Goal: Information Seeking & Learning: Learn about a topic

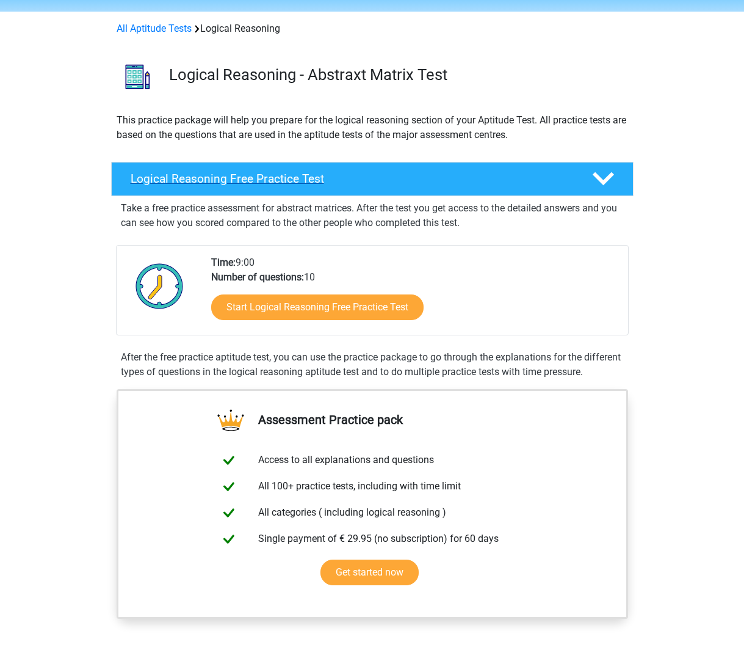
scroll to position [61, 0]
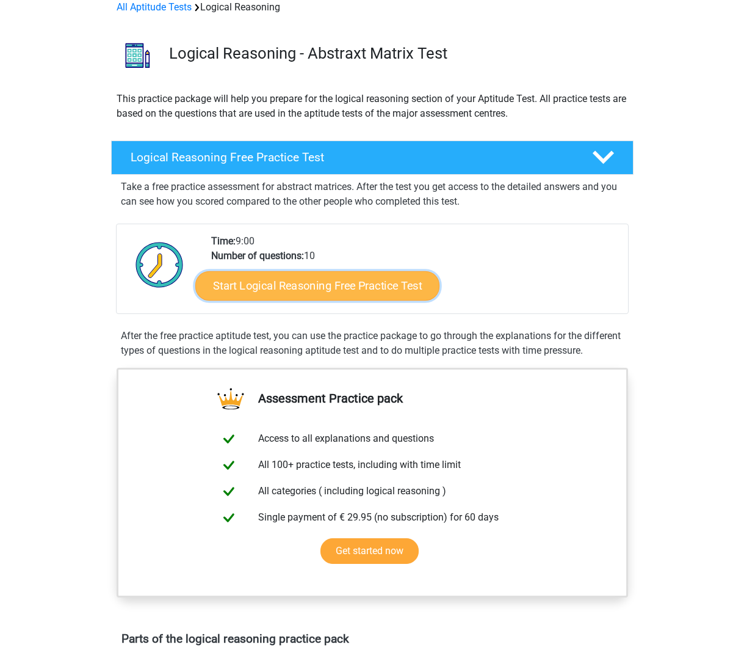
click at [402, 291] on link "Start Logical Reasoning Free Practice Test" at bounding box center [317, 284] width 244 height 29
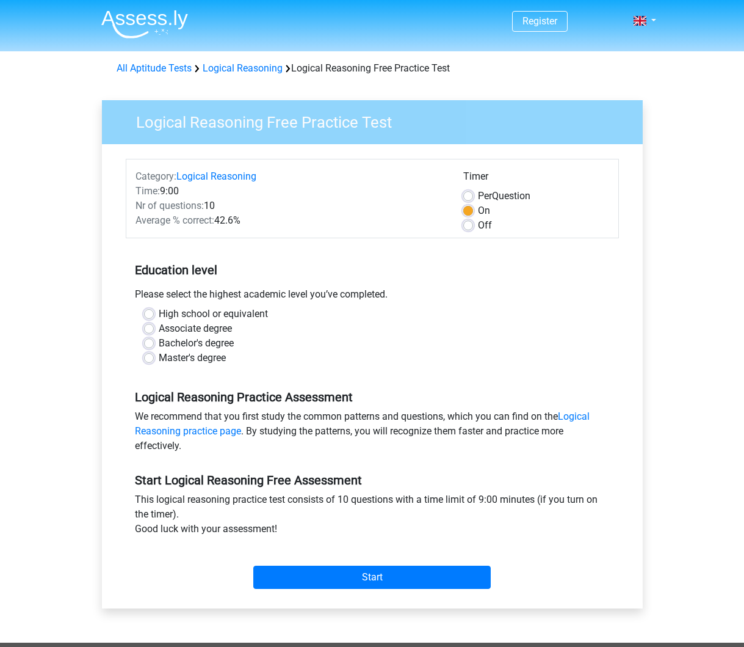
click at [159, 344] on label "Bachelor's degree" at bounding box center [196, 343] width 75 height 15
click at [146, 344] on input "Bachelor's degree" at bounding box center [149, 342] width 10 height 12
radio input "true"
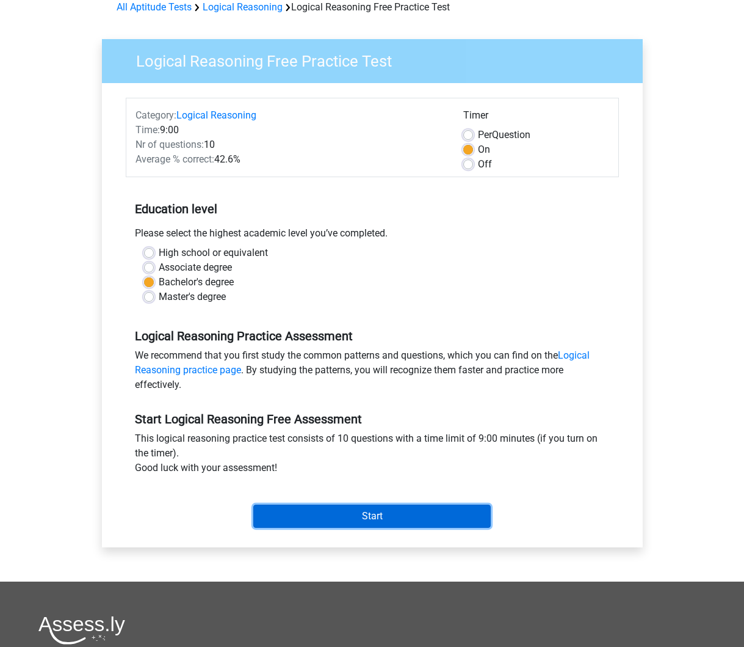
click at [449, 523] on input "Start" at bounding box center [372, 515] width 238 height 23
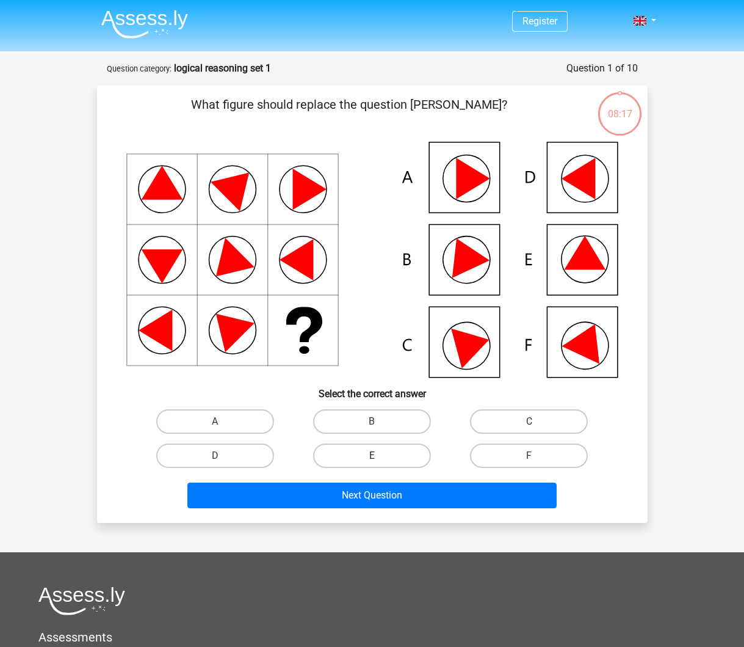
click at [363, 456] on label "E" at bounding box center [372, 455] width 118 height 24
click at [372, 456] on input "E" at bounding box center [376, 459] width 8 height 8
radio input "true"
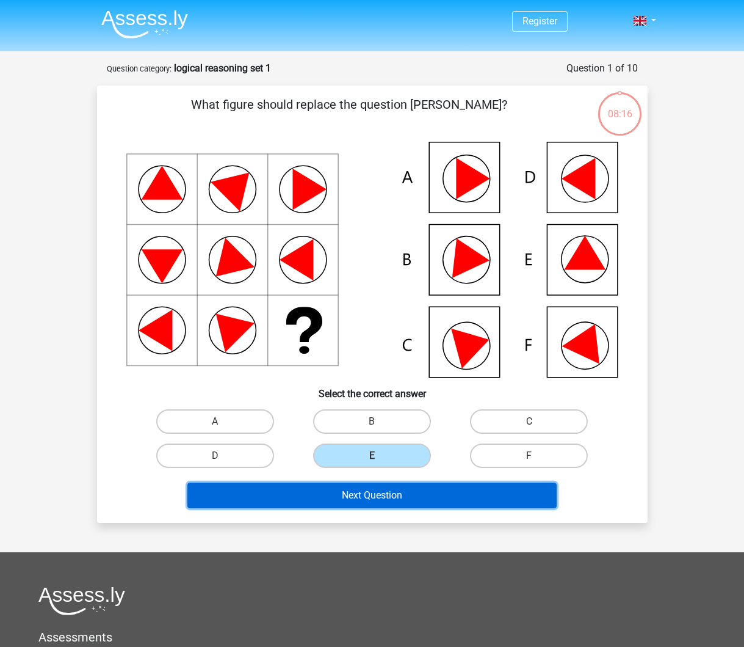
click at [369, 498] on button "Next Question" at bounding box center [371, 495] width 369 height 26
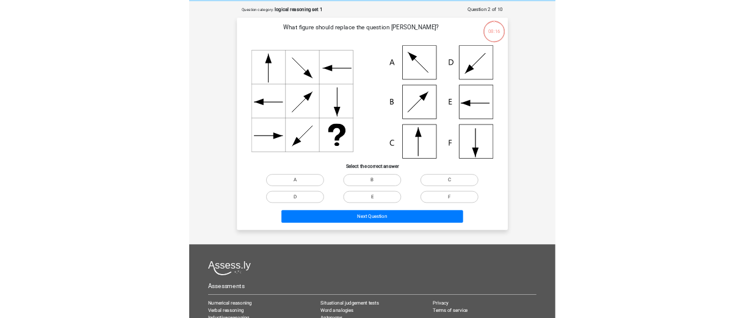
scroll to position [61, 0]
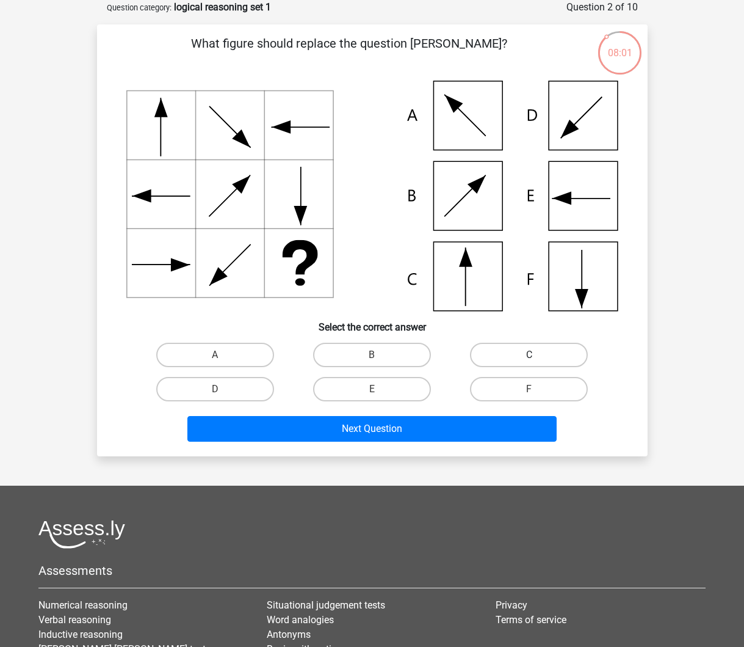
click at [516, 346] on label "C" at bounding box center [529, 355] width 118 height 24
click at [529, 355] on input "C" at bounding box center [533, 359] width 8 height 8
radio input "true"
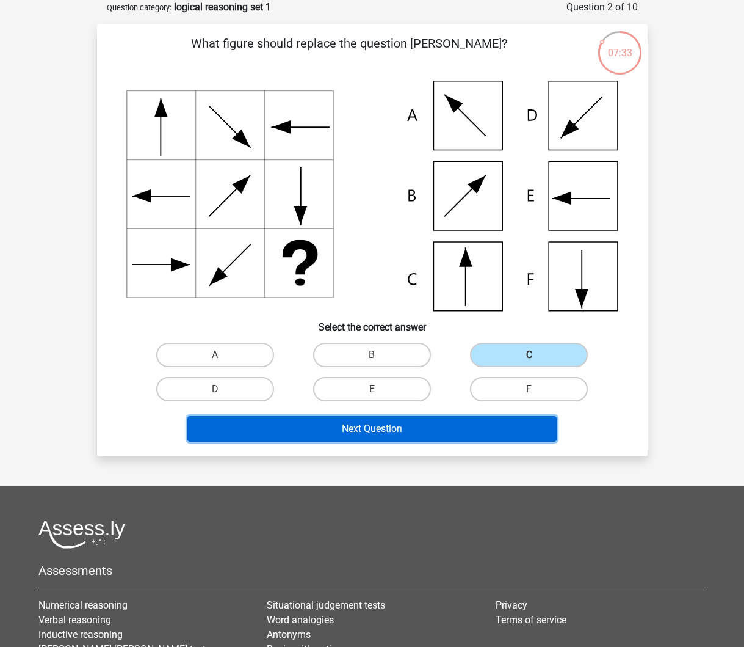
click at [358, 432] on button "Next Question" at bounding box center [371, 429] width 369 height 26
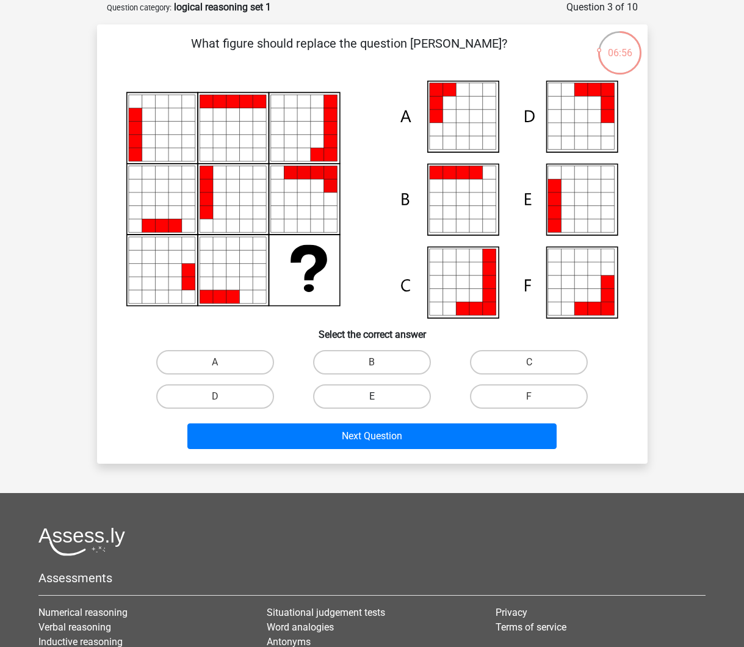
click at [394, 401] on label "E" at bounding box center [372, 396] width 118 height 24
click at [380, 401] on input "E" at bounding box center [376, 400] width 8 height 8
radio input "true"
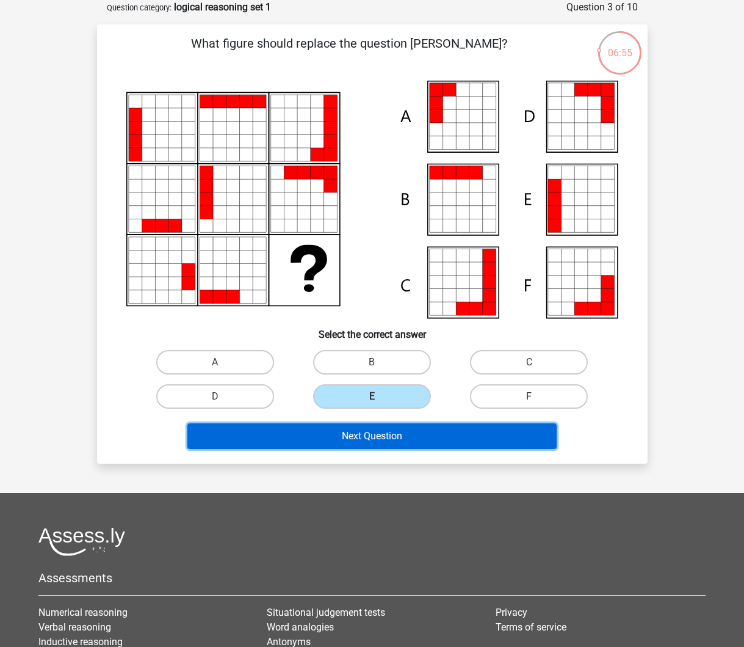
click at [405, 441] on button "Next Question" at bounding box center [371, 436] width 369 height 26
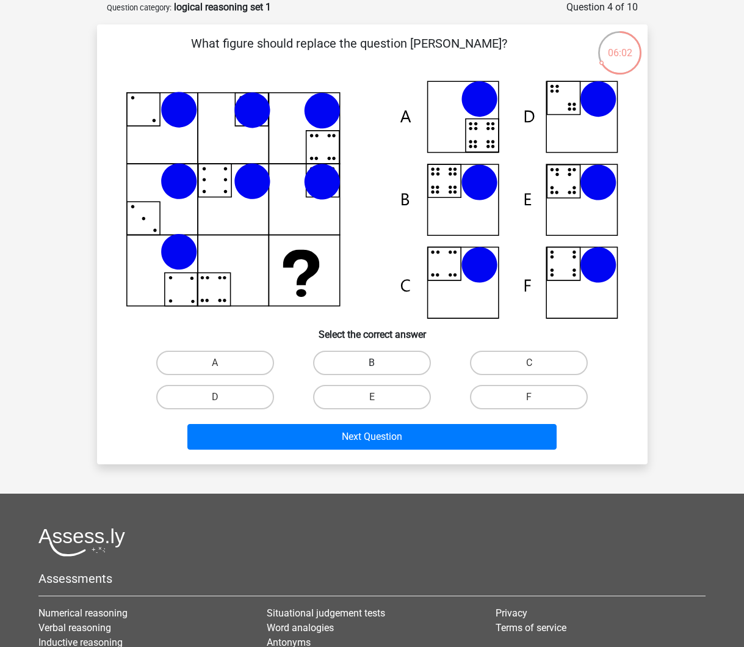
click at [412, 369] on label "B" at bounding box center [372, 362] width 118 height 24
click at [380, 369] on input "B" at bounding box center [376, 367] width 8 height 8
radio input "true"
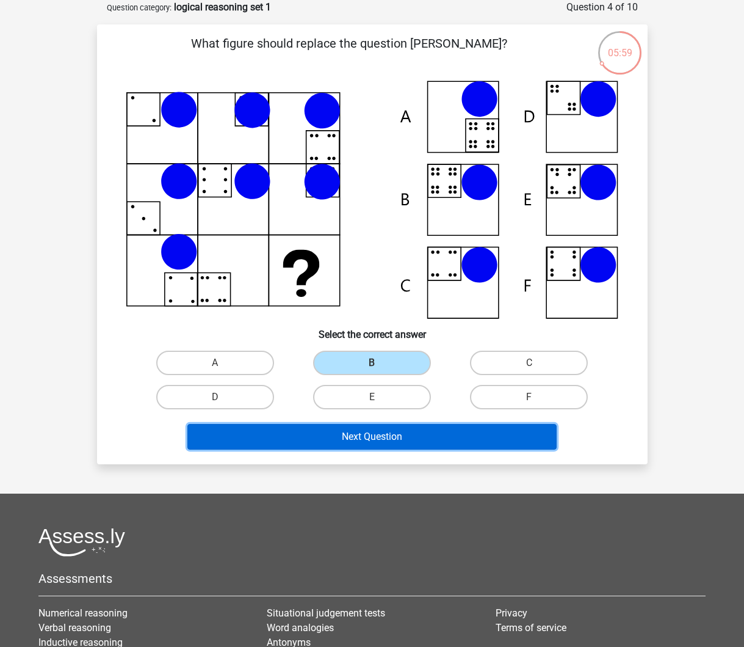
click at [411, 441] on button "Next Question" at bounding box center [371, 437] width 369 height 26
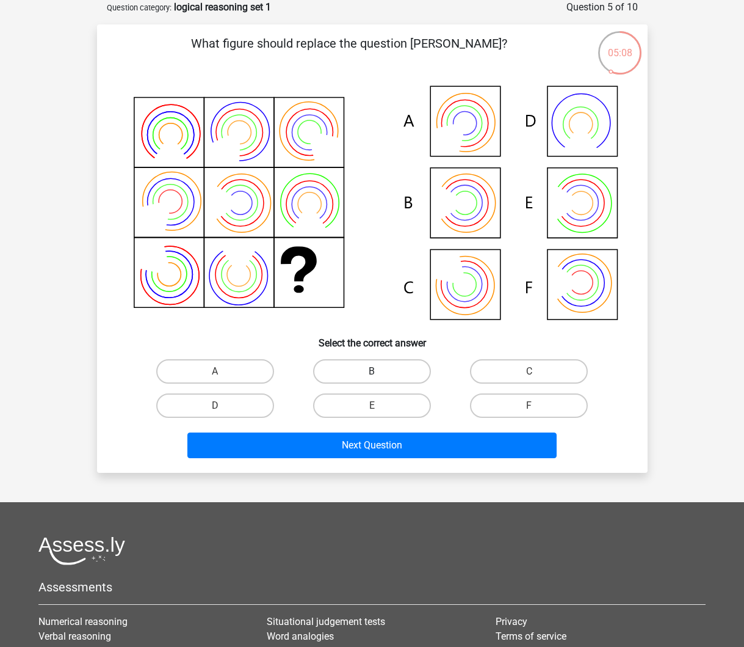
click at [415, 366] on label "B" at bounding box center [372, 371] width 118 height 24
click at [380, 371] on input "B" at bounding box center [376, 375] width 8 height 8
radio input "true"
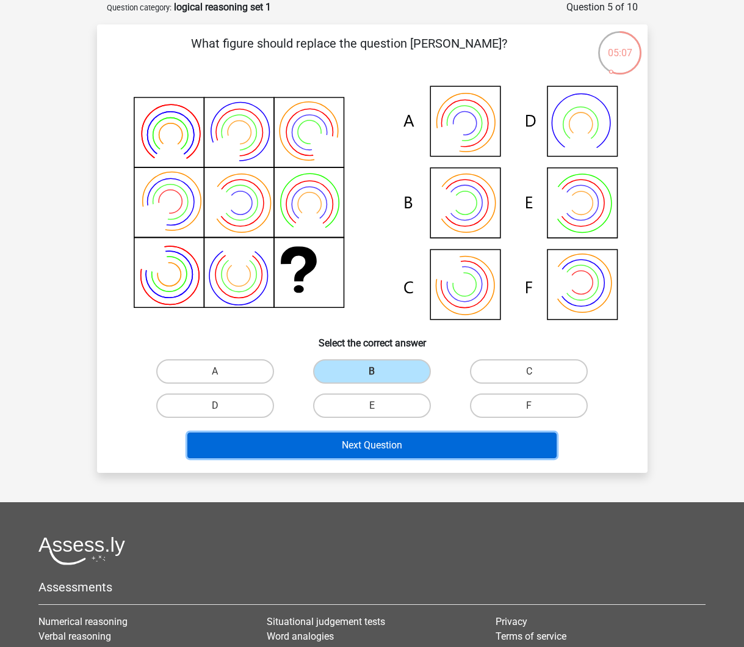
click at [424, 448] on button "Next Question" at bounding box center [371, 445] width 369 height 26
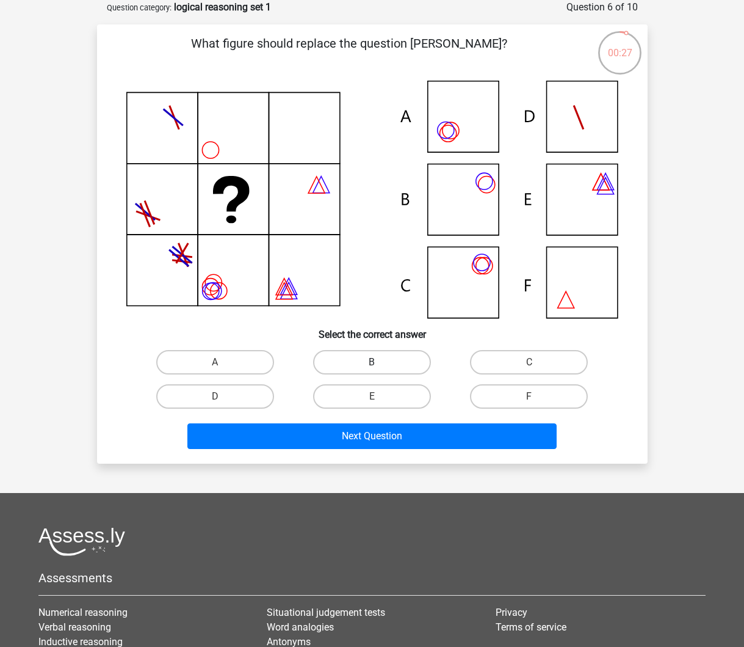
click at [406, 358] on label "B" at bounding box center [372, 362] width 118 height 24
click at [380, 362] on input "B" at bounding box center [376, 366] width 8 height 8
radio input "true"
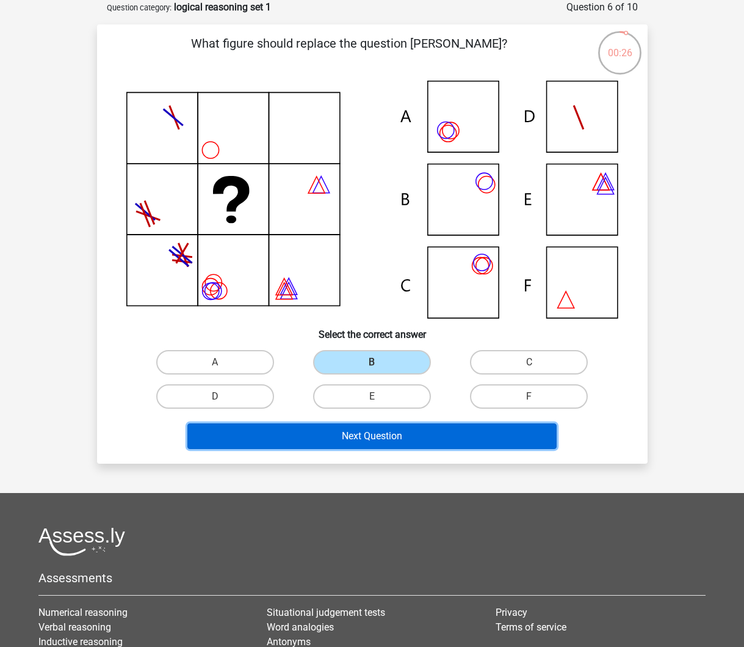
click at [409, 435] on button "Next Question" at bounding box center [371, 436] width 369 height 26
